Goal: Task Accomplishment & Management: Use online tool/utility

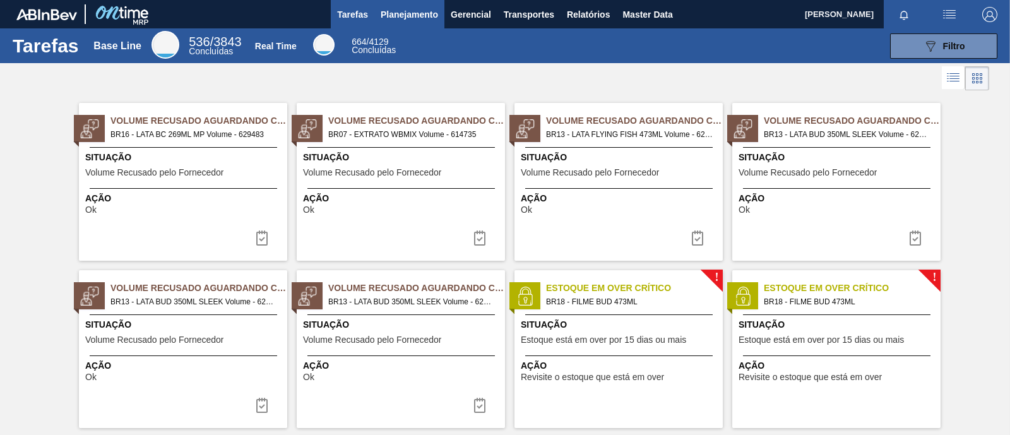
click at [427, 21] on button "Planejamento" at bounding box center [409, 14] width 70 height 28
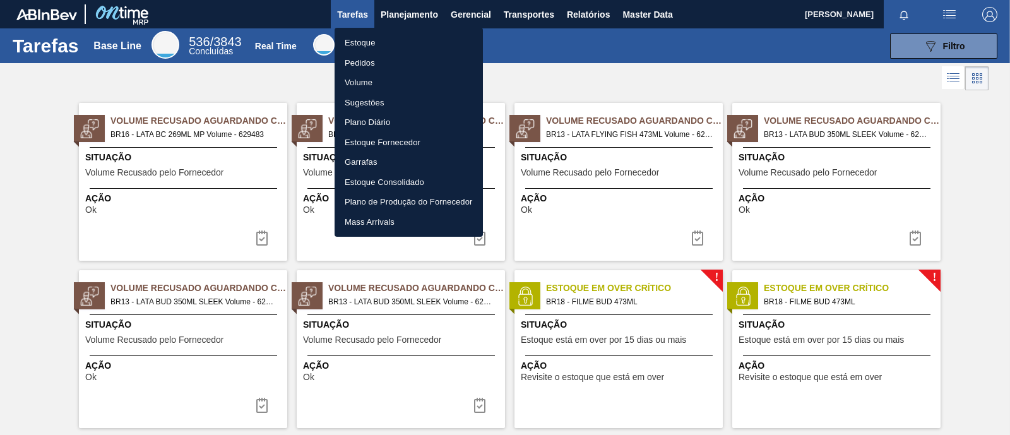
click at [363, 43] on li "Estoque" at bounding box center [409, 43] width 148 height 20
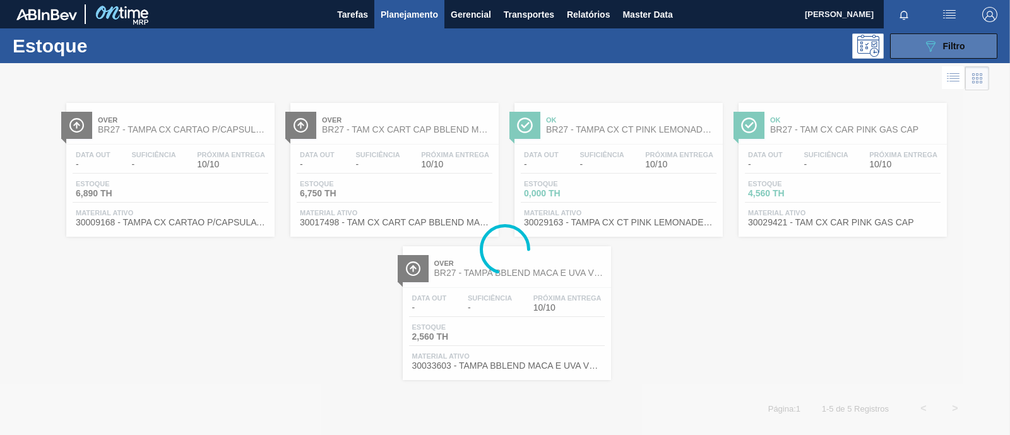
click at [935, 47] on icon "089F7B8B-B2A5-4AFE-B5C0-19BA573D28AC" at bounding box center [930, 46] width 15 height 15
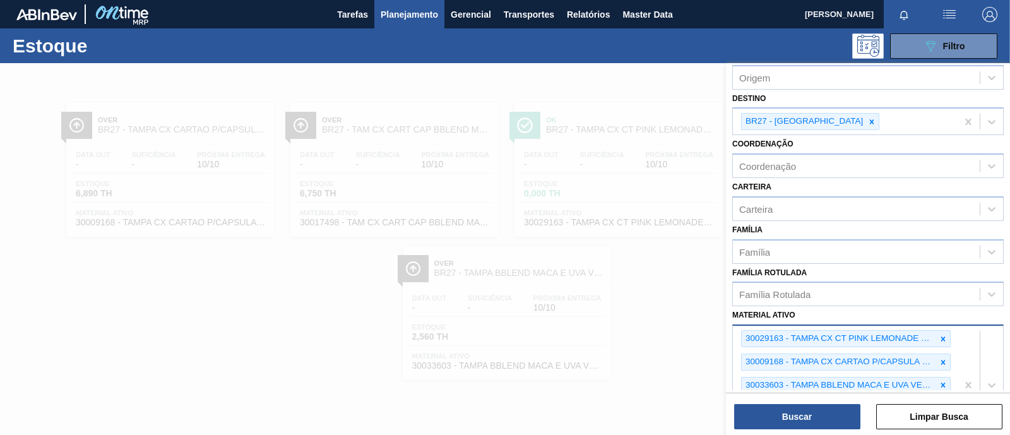
scroll to position [157, 0]
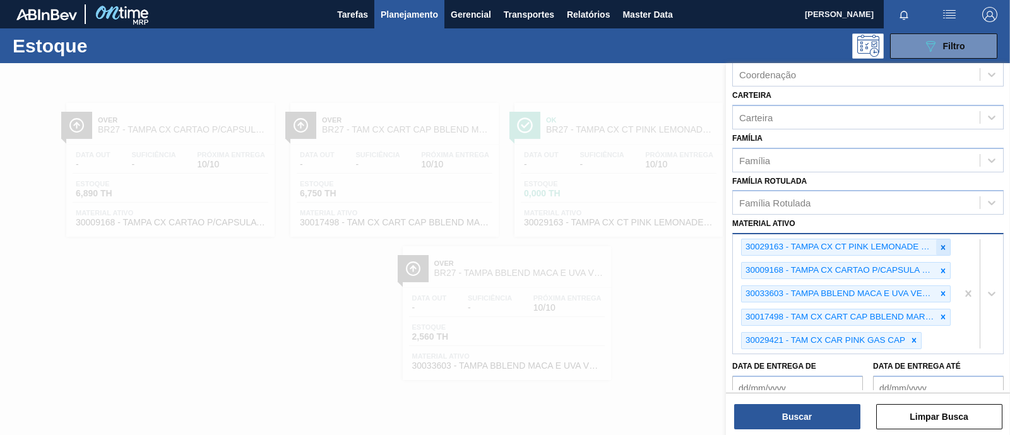
click at [944, 244] on icon at bounding box center [943, 247] width 9 height 9
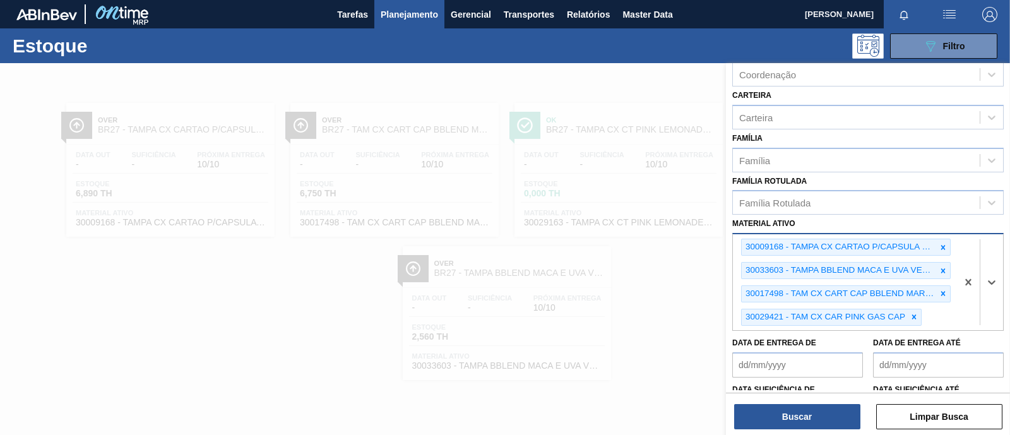
click at [944, 244] on icon at bounding box center [943, 247] width 9 height 9
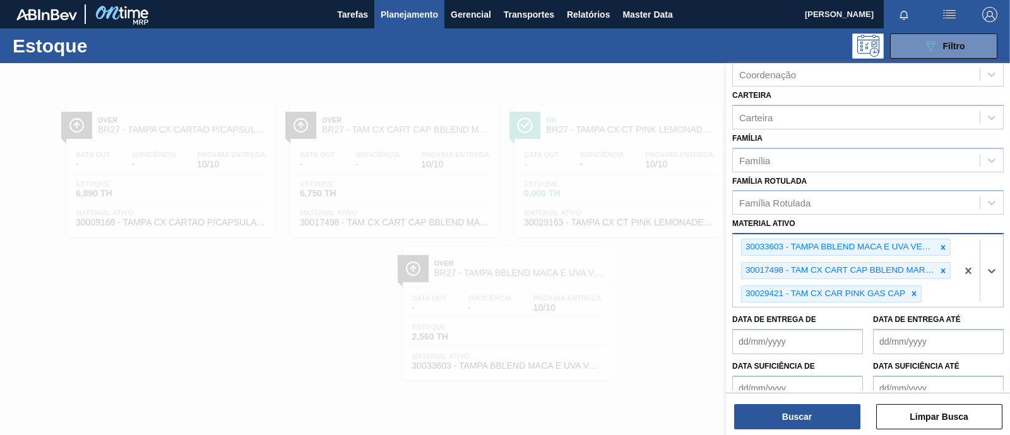
click at [944, 244] on icon at bounding box center [943, 247] width 9 height 9
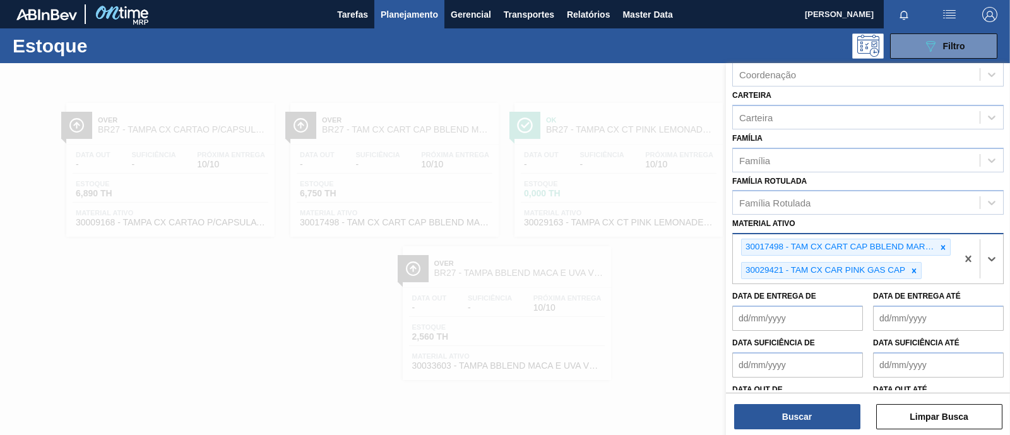
click at [944, 244] on icon at bounding box center [943, 247] width 9 height 9
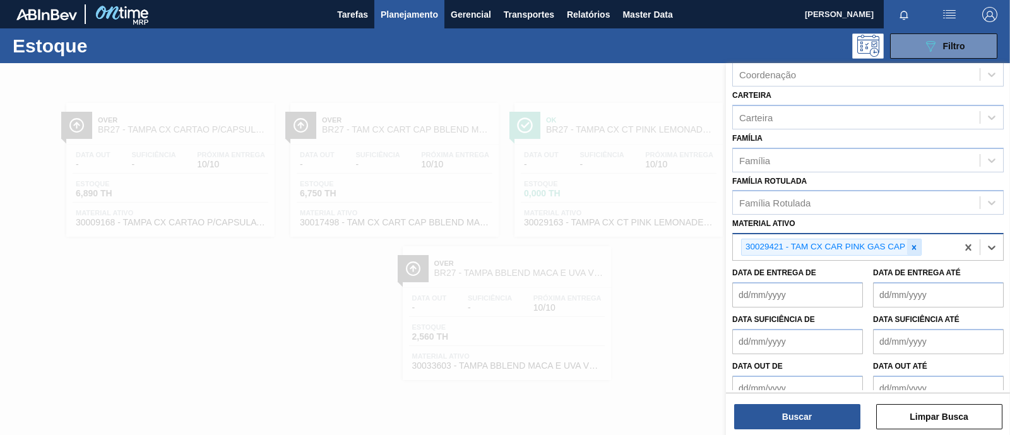
click at [915, 243] on icon at bounding box center [914, 247] width 9 height 9
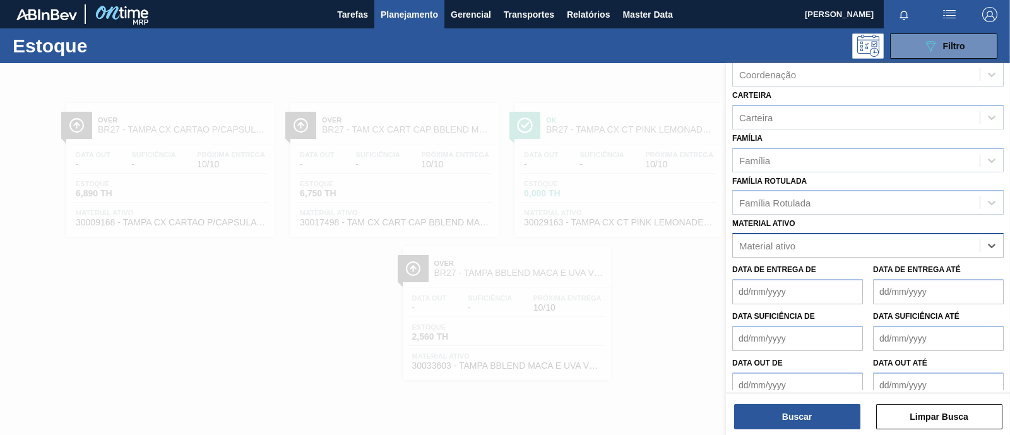
click at [834, 243] on div "Material ativo" at bounding box center [856, 246] width 247 height 18
paste ativo "30003845"
type ativo "30003845"
click at [834, 243] on div "Material ativo 30003845" at bounding box center [856, 246] width 247 height 18
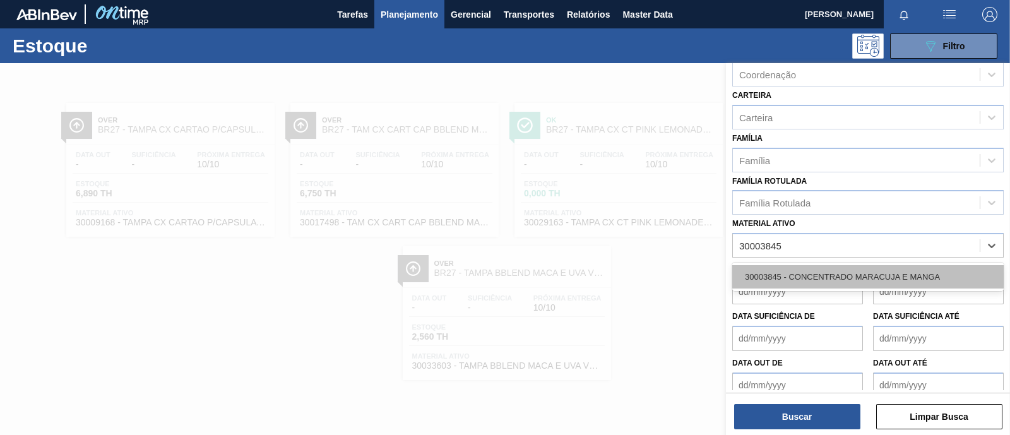
click at [832, 270] on div "30003845 - CONCENTRADO MARACUJA E MANGA" at bounding box center [869, 276] width 272 height 23
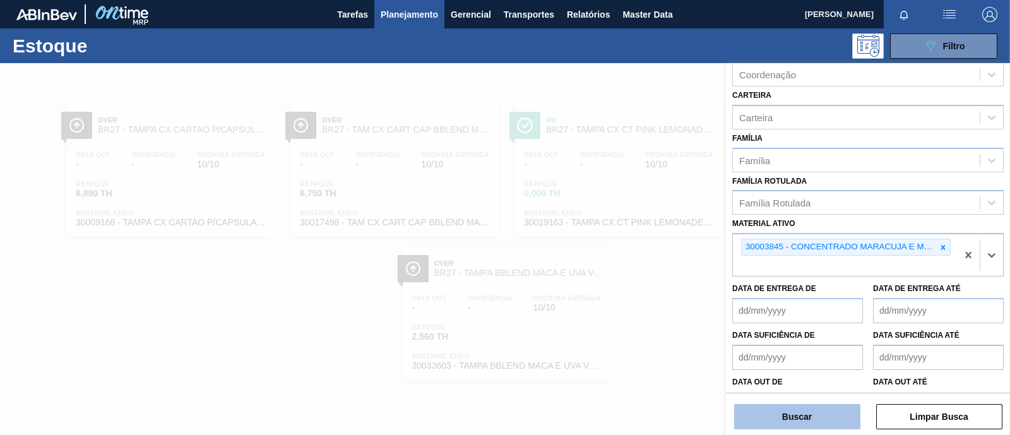
click at [803, 412] on button "Buscar" at bounding box center [797, 416] width 126 height 25
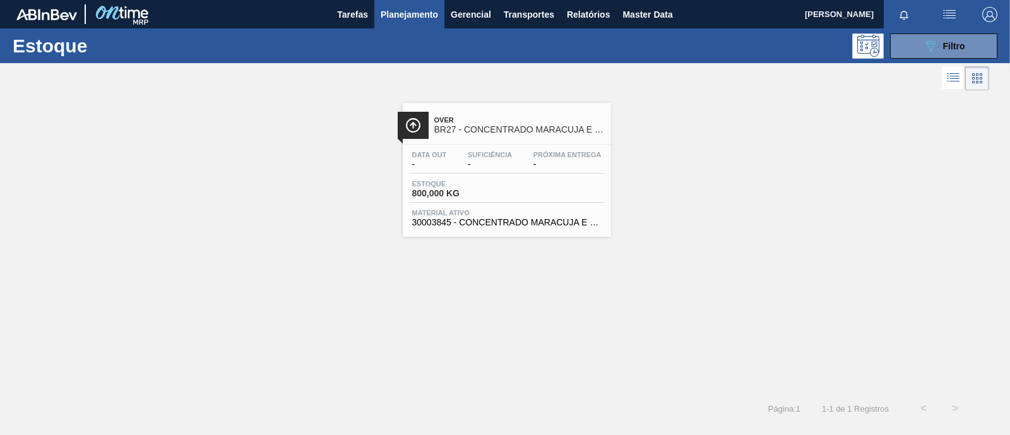
click at [467, 182] on span "Estoque" at bounding box center [456, 184] width 88 height 8
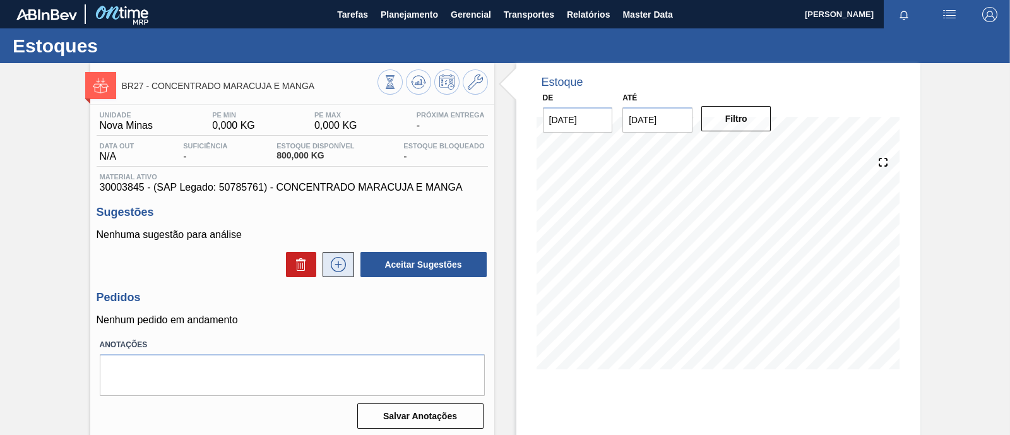
click at [338, 271] on icon at bounding box center [338, 264] width 20 height 15
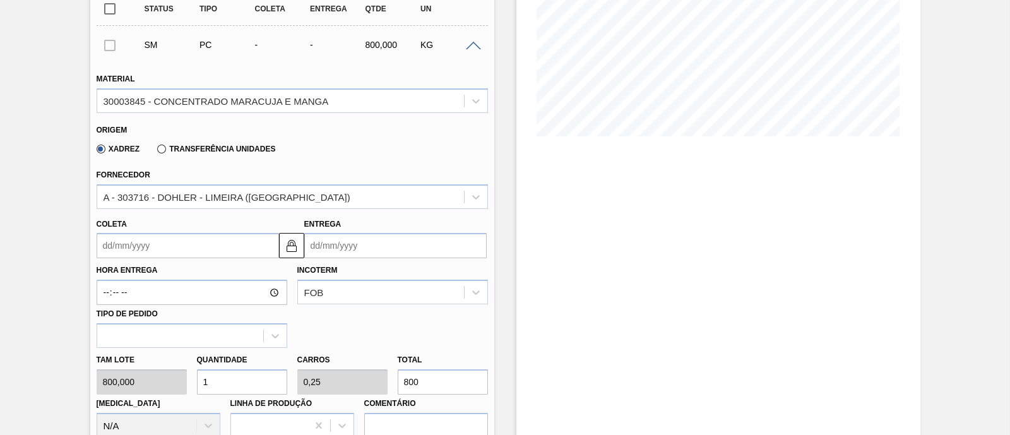
scroll to position [237, 0]
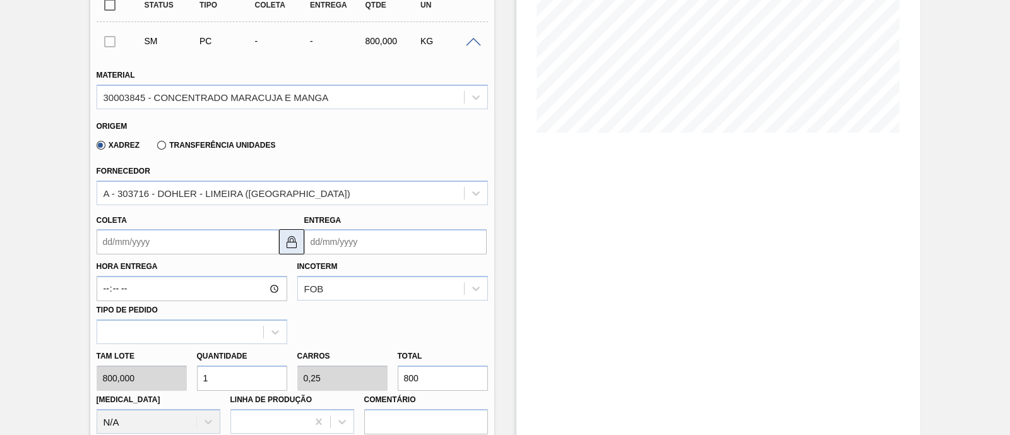
click at [294, 252] on button at bounding box center [291, 241] width 25 height 25
click at [338, 240] on input "Entrega" at bounding box center [395, 241] width 183 height 25
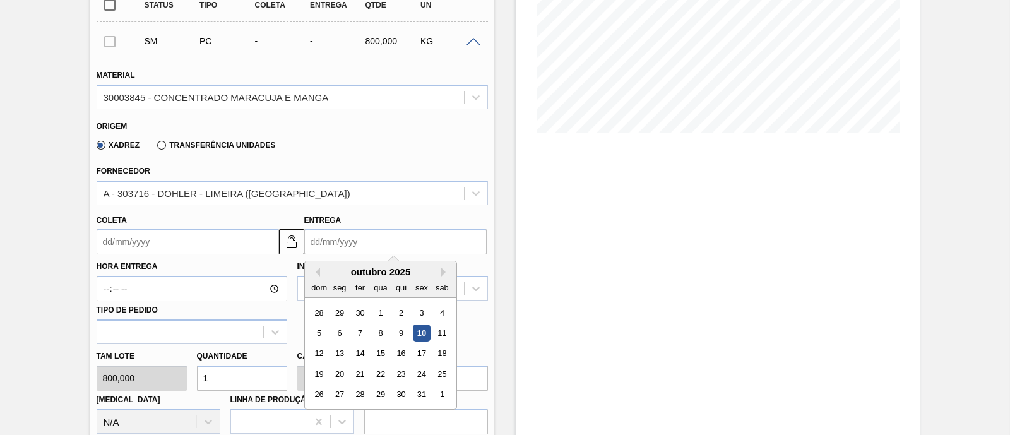
click at [439, 269] on div "outubro 2025" at bounding box center [381, 272] width 152 height 11
click at [443, 275] on button "Next Month" at bounding box center [445, 272] width 9 height 9
click at [421, 357] on div "19" at bounding box center [421, 353] width 17 height 17
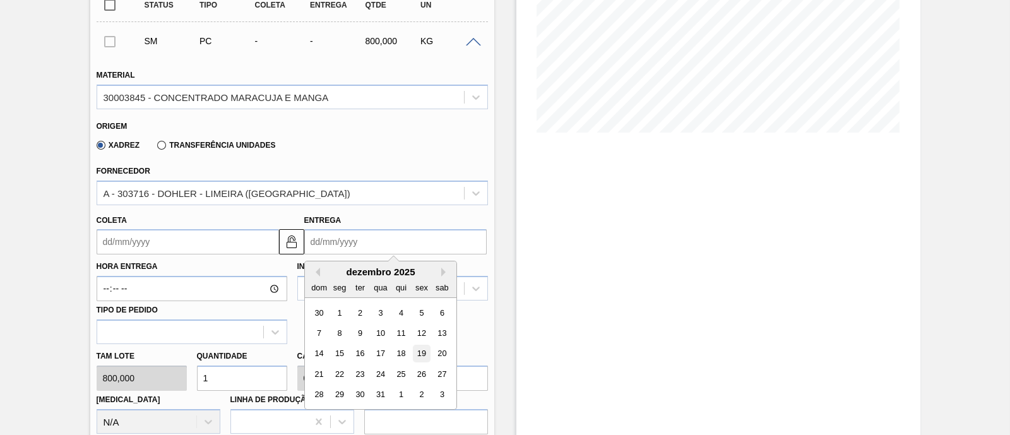
type input "[DATE]"
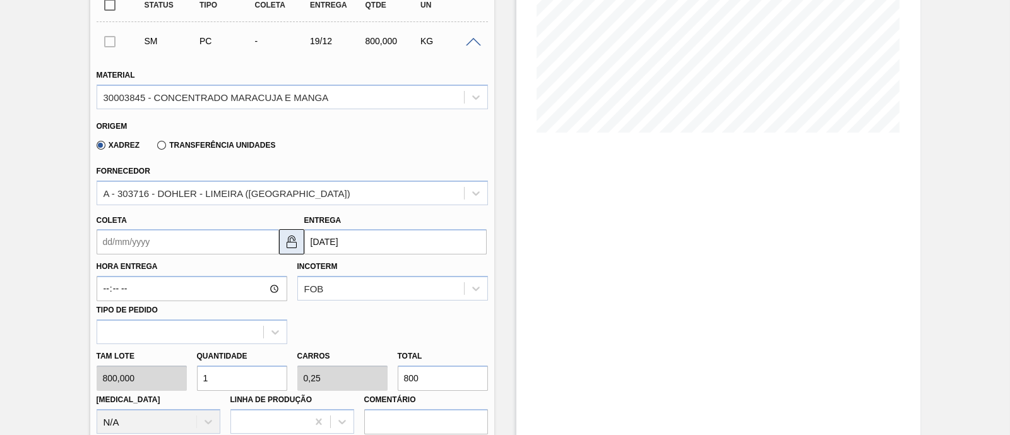
click at [286, 246] on img at bounding box center [291, 241] width 15 height 15
click at [248, 246] on input "Coleta" at bounding box center [188, 241] width 183 height 25
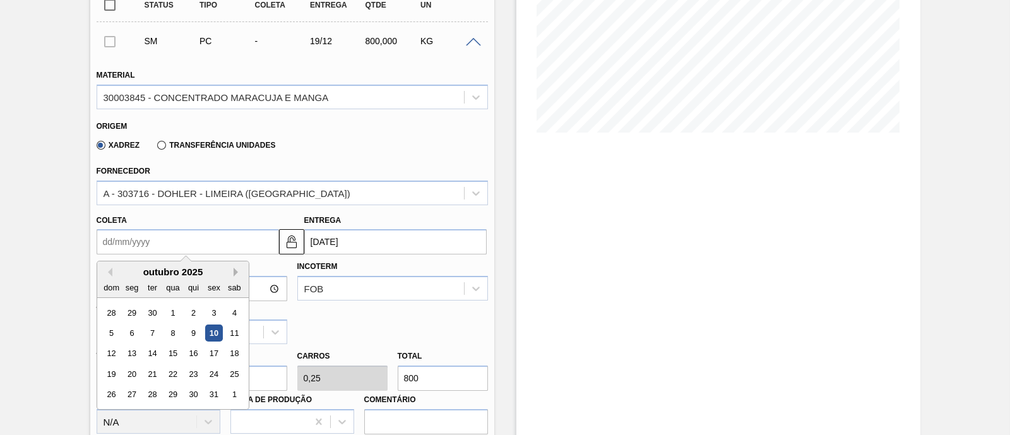
click at [237, 272] on button "Next Month" at bounding box center [238, 272] width 9 height 9
click at [169, 357] on div "17" at bounding box center [172, 353] width 17 height 17
type input "[DATE]"
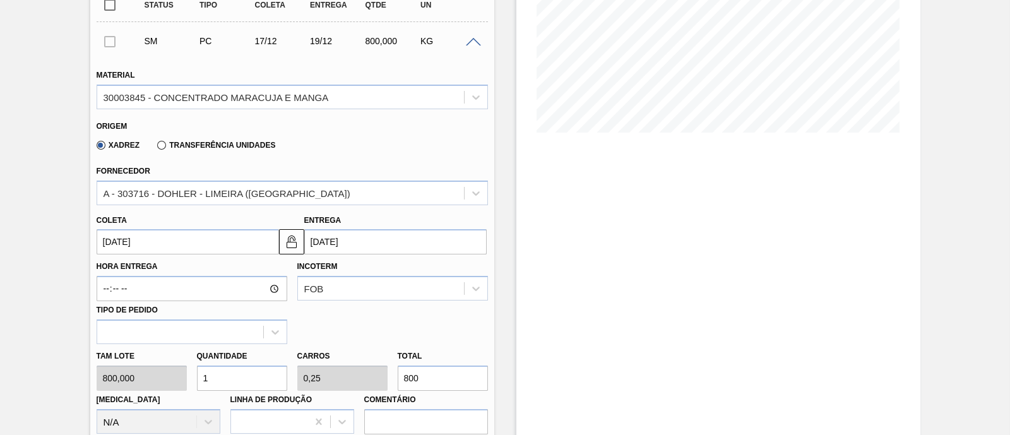
scroll to position [315, 0]
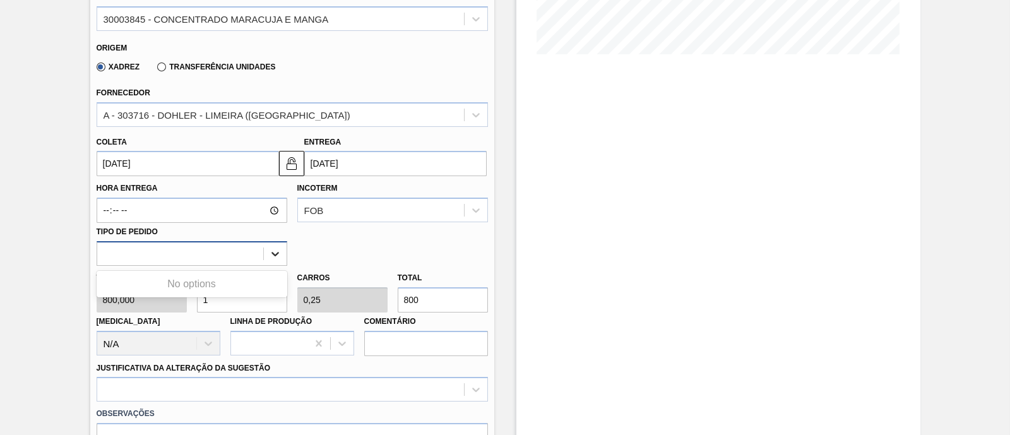
click at [272, 251] on icon at bounding box center [275, 254] width 13 height 13
click at [338, 245] on div "Hora Entrega Incoterm FOB Tipo de pedido Use Up and Down to choose options, pre…" at bounding box center [293, 221] width 402 height 90
click at [165, 301] on div "Tam lote 800,000 Quantidade 1 Carros 0,25 Total 800 [MEDICAL_DATA] N/A Linha de…" at bounding box center [293, 311] width 402 height 90
type input "4"
type input "1"
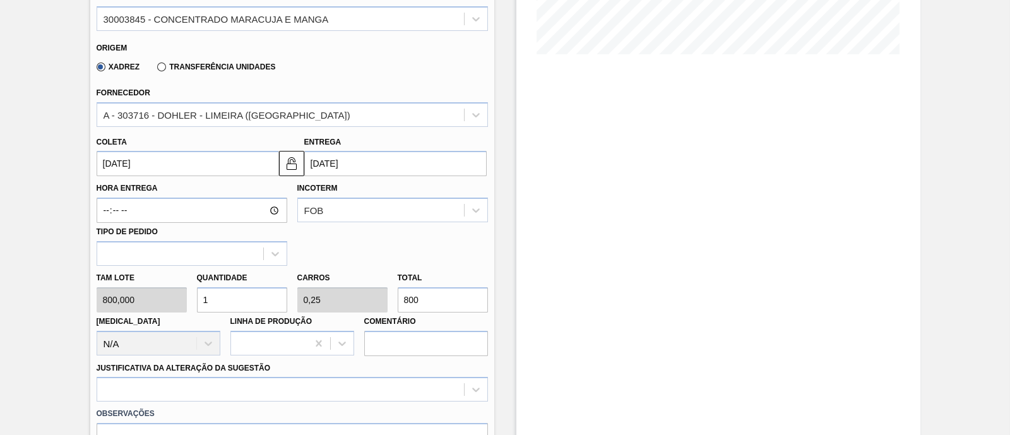
type input "3.200"
type input "4"
click at [347, 254] on div "Hora Entrega Incoterm FOB Tipo de pedido" at bounding box center [293, 221] width 402 height 90
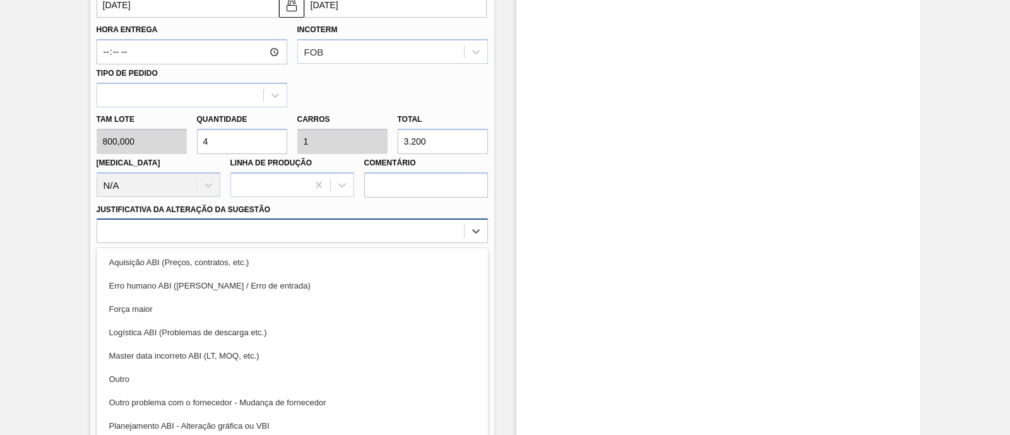
click at [237, 232] on div at bounding box center [280, 231] width 367 height 18
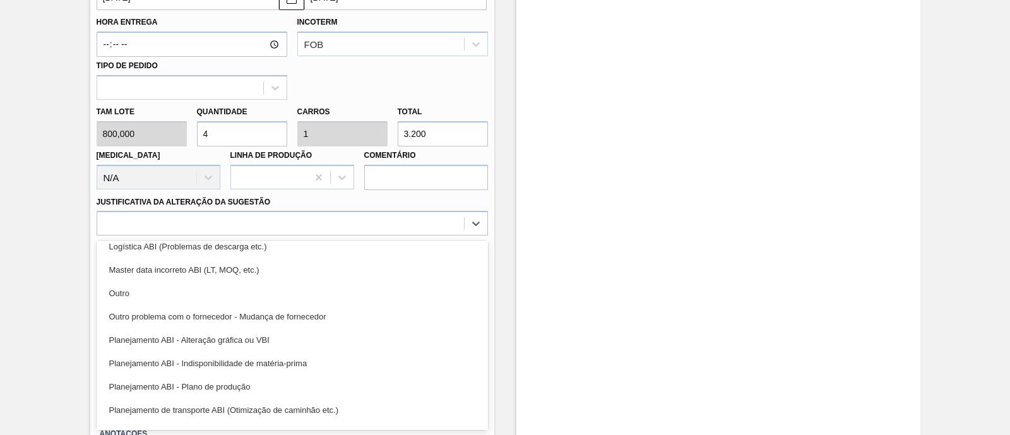
scroll to position [0, 0]
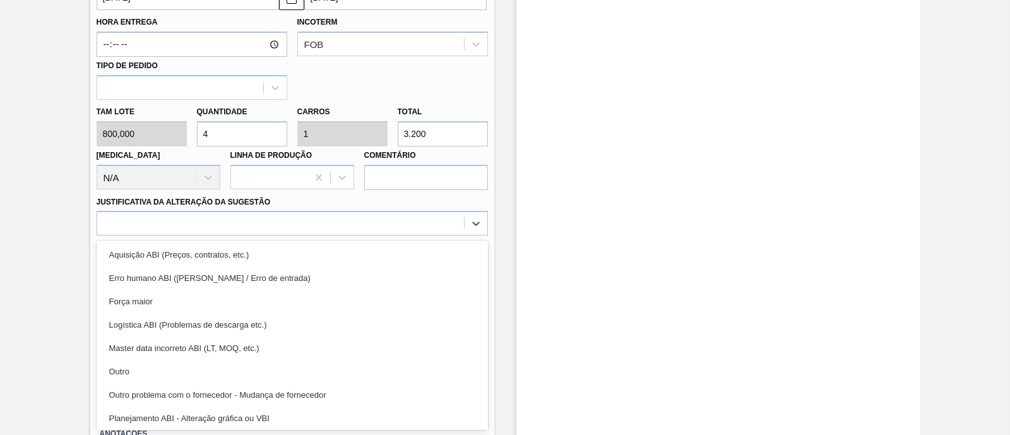
click at [217, 295] on div "Força maior" at bounding box center [293, 301] width 392 height 23
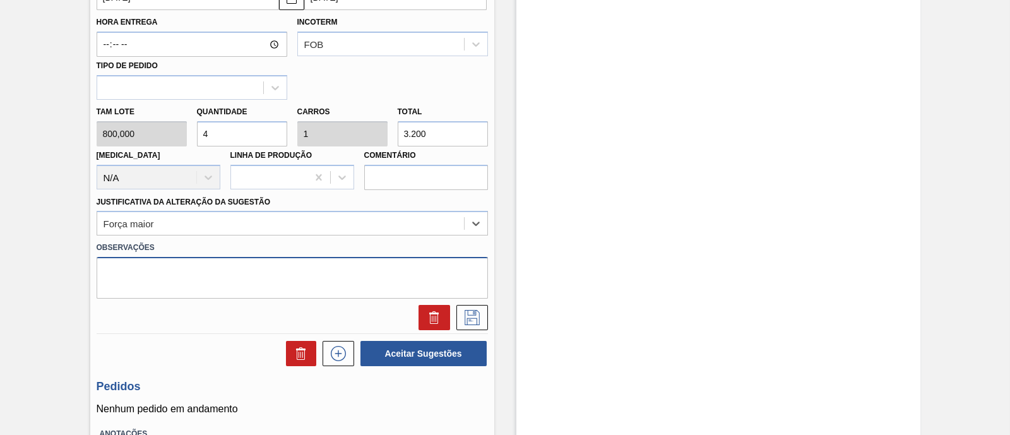
click at [217, 273] on textarea at bounding box center [293, 278] width 392 height 42
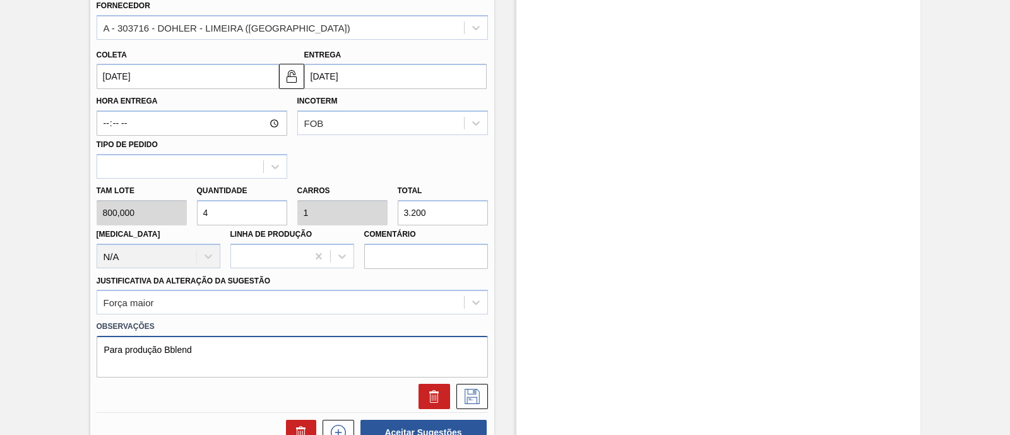
scroll to position [560, 0]
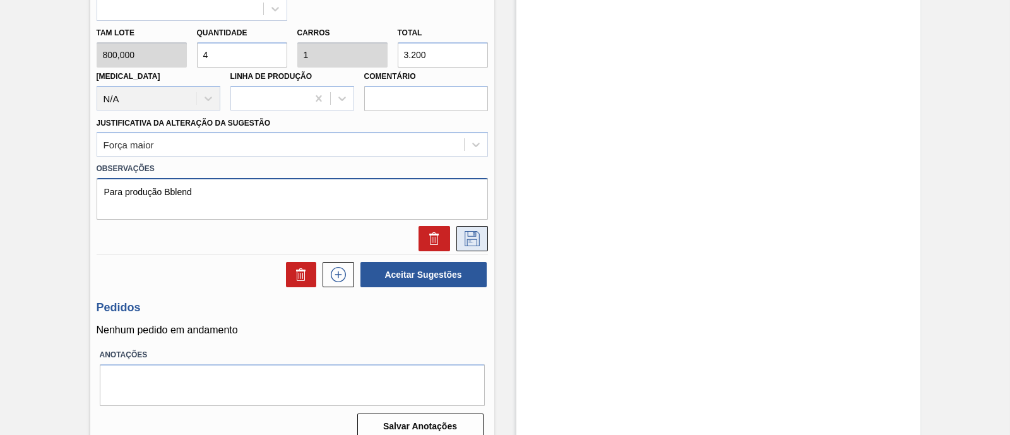
type textarea "Para produção Bblend"
click at [475, 239] on icon at bounding box center [472, 238] width 15 height 15
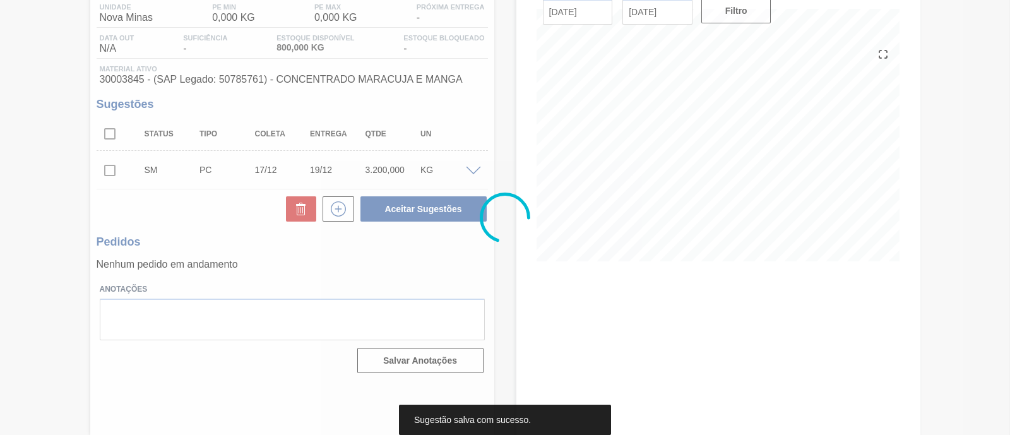
scroll to position [107, 0]
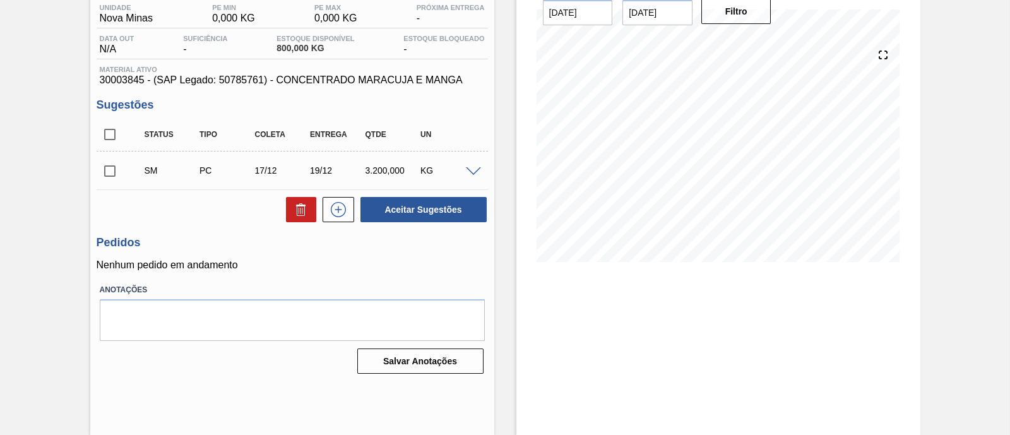
click at [111, 175] on input "checkbox" at bounding box center [110, 171] width 27 height 27
click at [392, 211] on button "Aceitar Sugestões" at bounding box center [424, 209] width 126 height 25
checkbox input "false"
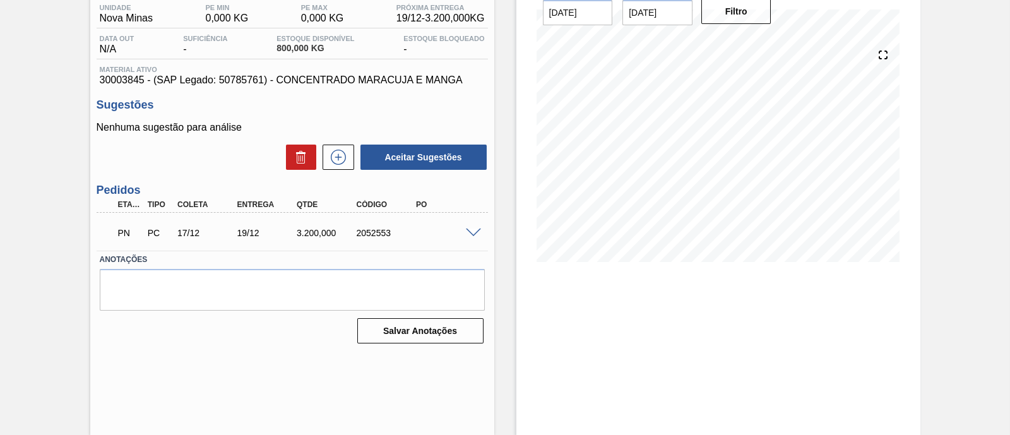
click at [472, 234] on span at bounding box center [473, 233] width 15 height 9
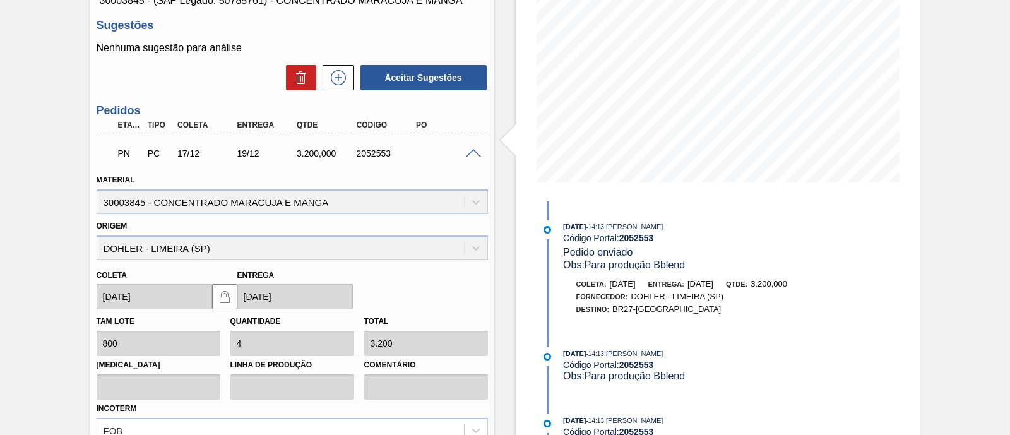
scroll to position [181, 0]
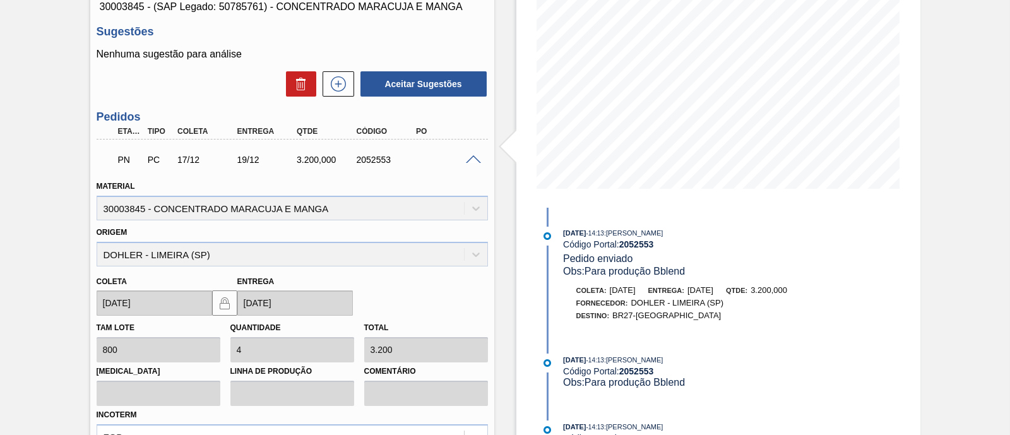
click at [532, 147] on div "20/10 Projeção de Estoque 800 [DOMAIN_NAME] 0 Política Objetiva 0 Máximo 0 Míni…" at bounding box center [719, 81] width 374 height 253
click at [619, 200] on div "24/10 Projeção de Estoque 800 [DOMAIN_NAME] 0 Política Objetiva 0 Máximo 0 Míni…" at bounding box center [719, 81] width 364 height 253
click at [609, 210] on div "[DATE] 14:13 : [PERSON_NAME] Código Portal: 2052553 Pedido enviado Obs: Para pr…" at bounding box center [701, 346] width 325 height 277
click at [667, 204] on div "24/10 Projeção de Estoque 800 [DOMAIN_NAME] 0 Política Objetiva 0 Máximo 0 Míni…" at bounding box center [719, 81] width 364 height 253
click at [628, 217] on div "[DATE] 14:13 : [PERSON_NAME] Código Portal: 2052553 Pedido enviado Obs: Para pr…" at bounding box center [701, 346] width 325 height 277
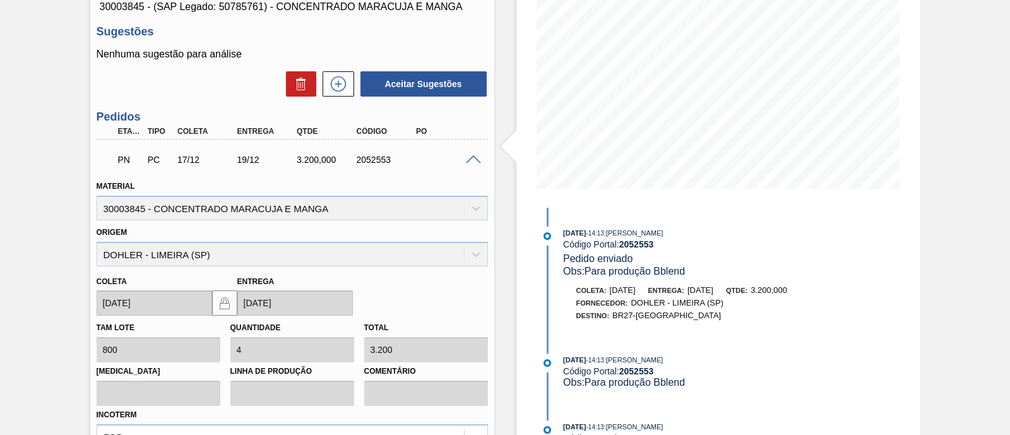
click at [673, 215] on div "[DATE] 14:13 : [PERSON_NAME] Código Portal: 2052553 Pedido enviado Obs: Para pr…" at bounding box center [701, 346] width 325 height 277
click at [668, 203] on div "24/10 Projeção de Estoque 800 [DOMAIN_NAME] 0 Política Objetiva 0 Máximo 0 Míni…" at bounding box center [719, 81] width 364 height 253
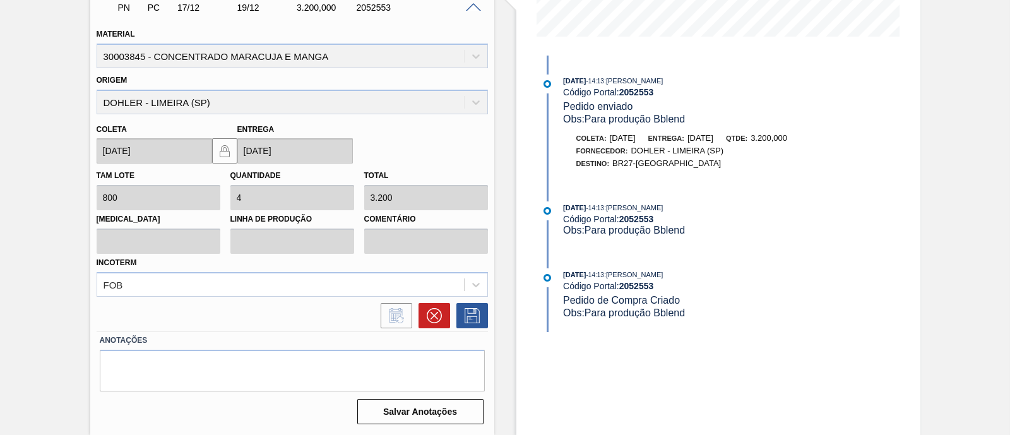
scroll to position [175, 0]
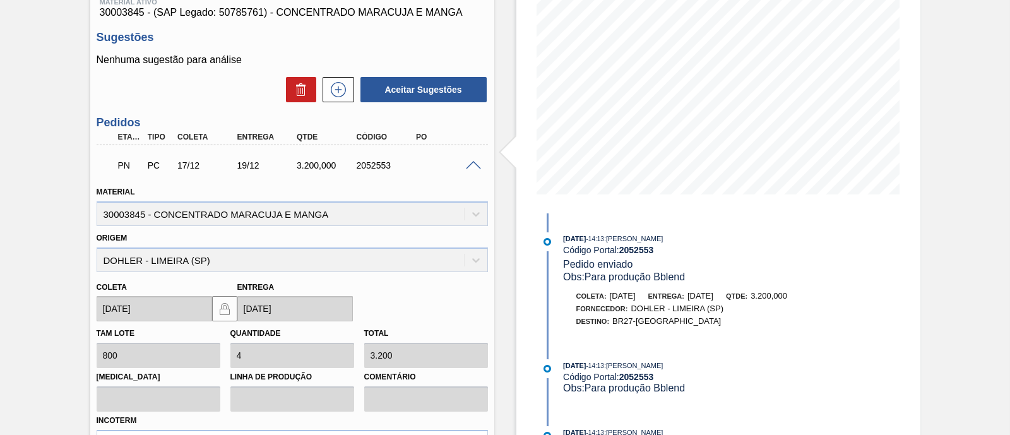
click at [469, 171] on div "PN PC 17/12 19/12 3.200,000 2052553" at bounding box center [293, 164] width 392 height 32
click at [474, 167] on span at bounding box center [473, 165] width 15 height 9
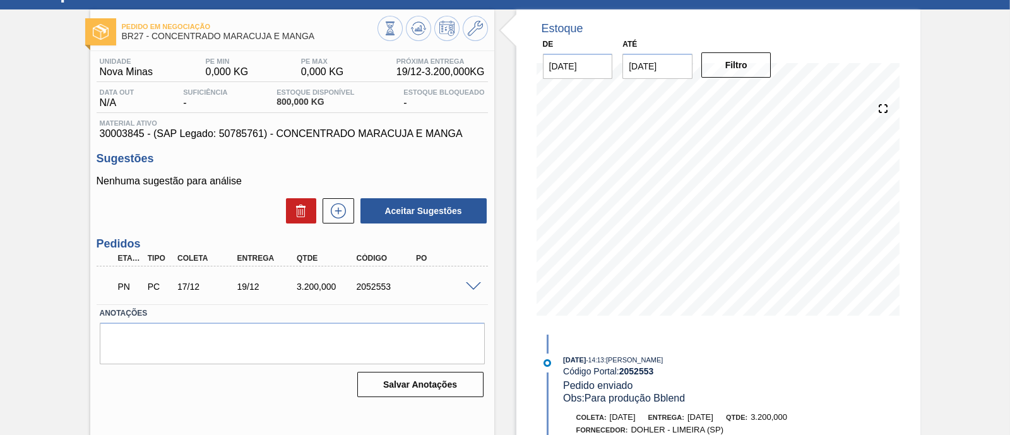
scroll to position [29, 0]
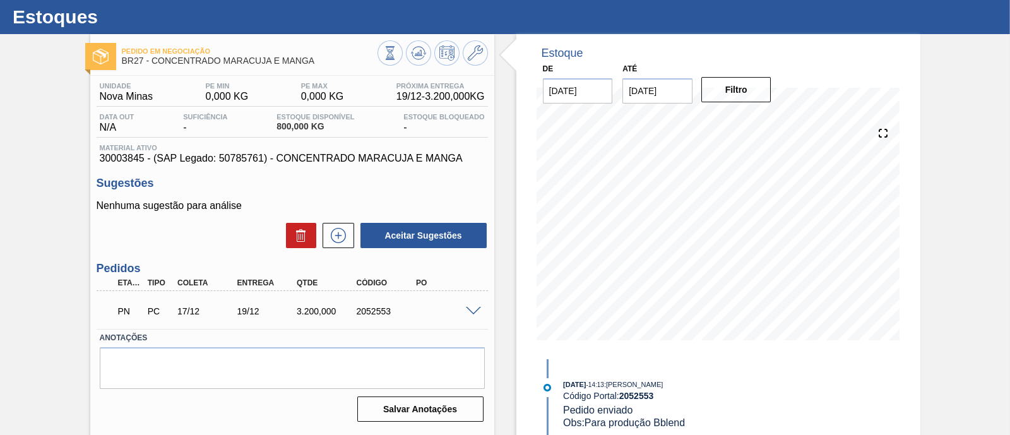
click at [369, 315] on div "2052553" at bounding box center [387, 311] width 66 height 10
copy div "2052553"
click at [475, 311] on span at bounding box center [473, 311] width 15 height 9
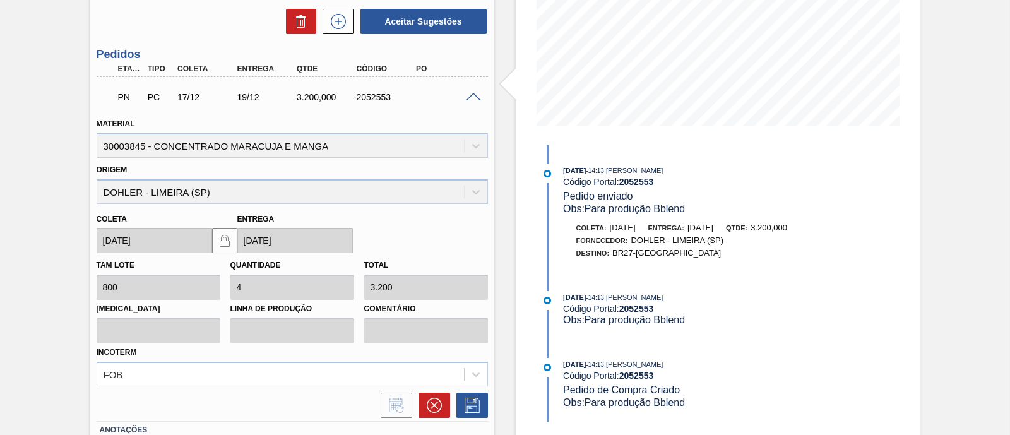
scroll to position [266, 0]
